Goal: Task Accomplishment & Management: Manage account settings

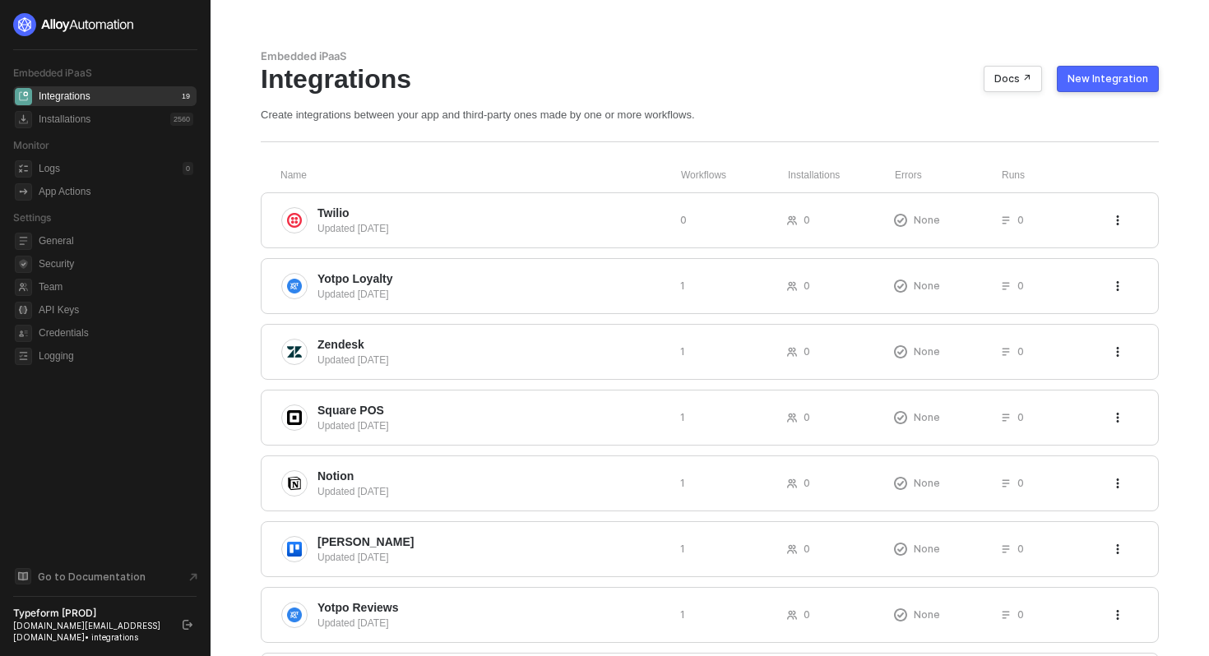
scroll to position [304, 0]
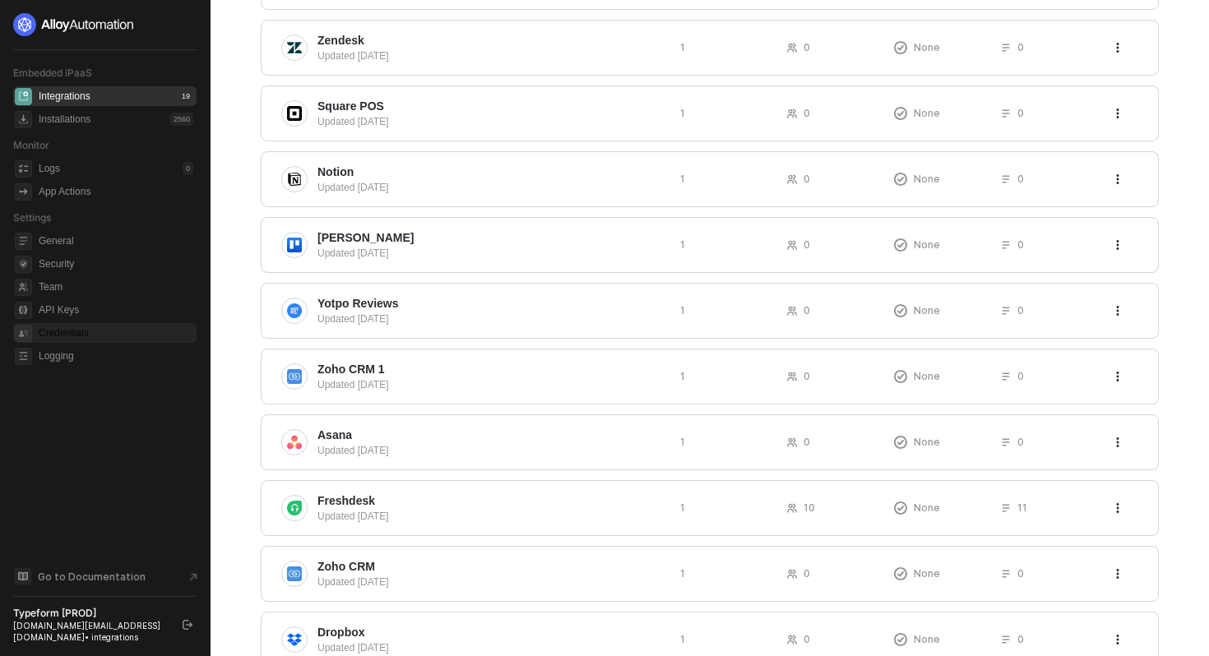
click at [59, 327] on span "Credentials" at bounding box center [116, 333] width 155 height 20
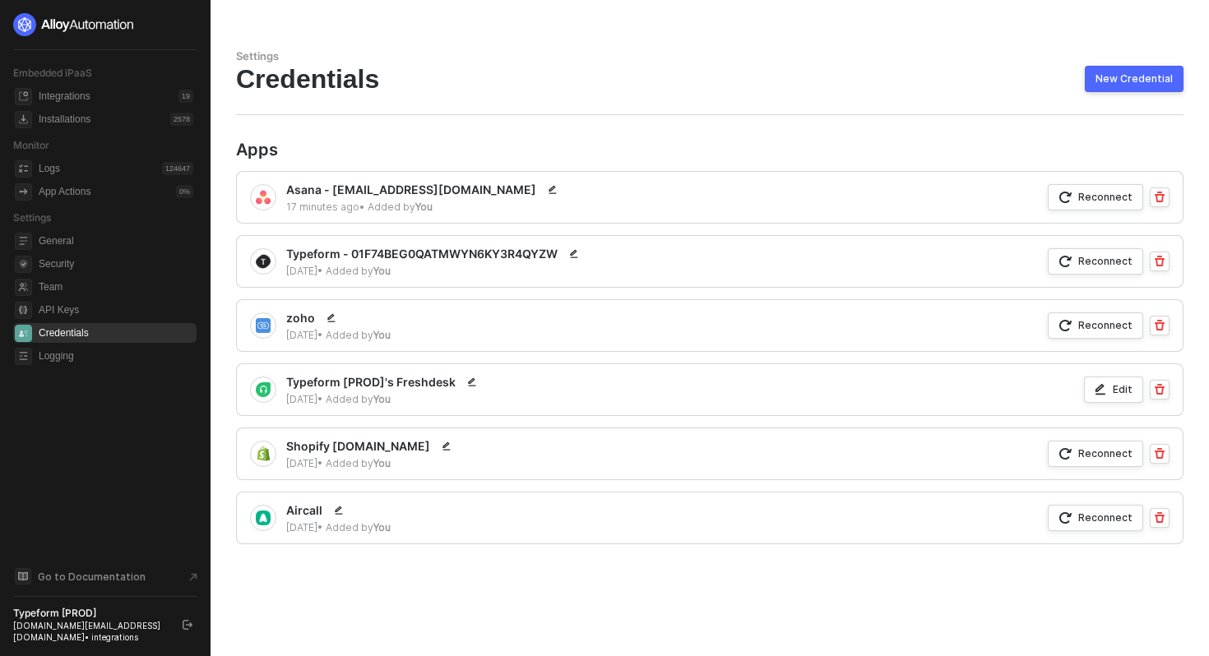
click at [175, 621] on div "Typeform [PROD] integrations.team@typeform.com • integrations" at bounding box center [105, 625] width 184 height 36
click at [197, 628] on button "button" at bounding box center [188, 625] width 20 height 20
